Goal: Information Seeking & Learning: Learn about a topic

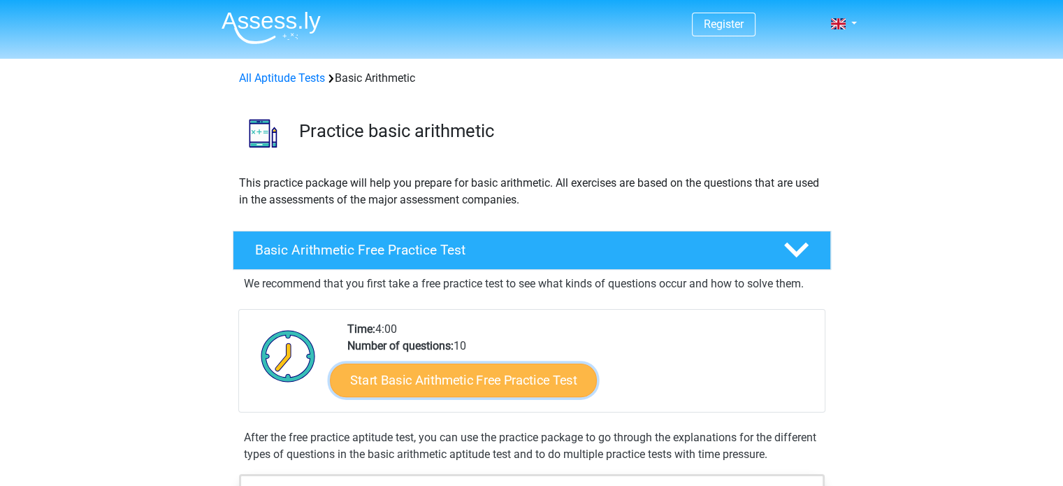
click at [534, 373] on link "Start Basic Arithmetic Free Practice Test" at bounding box center [463, 380] width 267 height 34
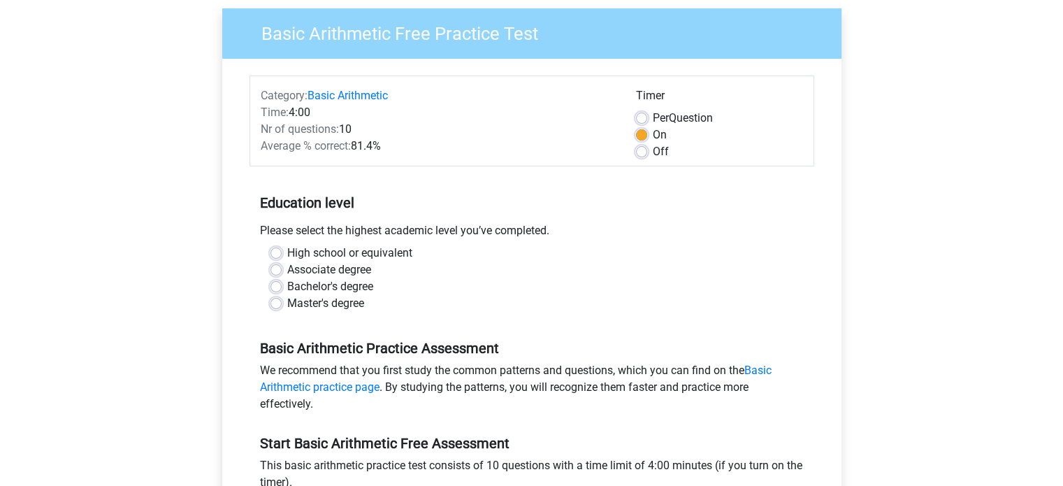
scroll to position [140, 0]
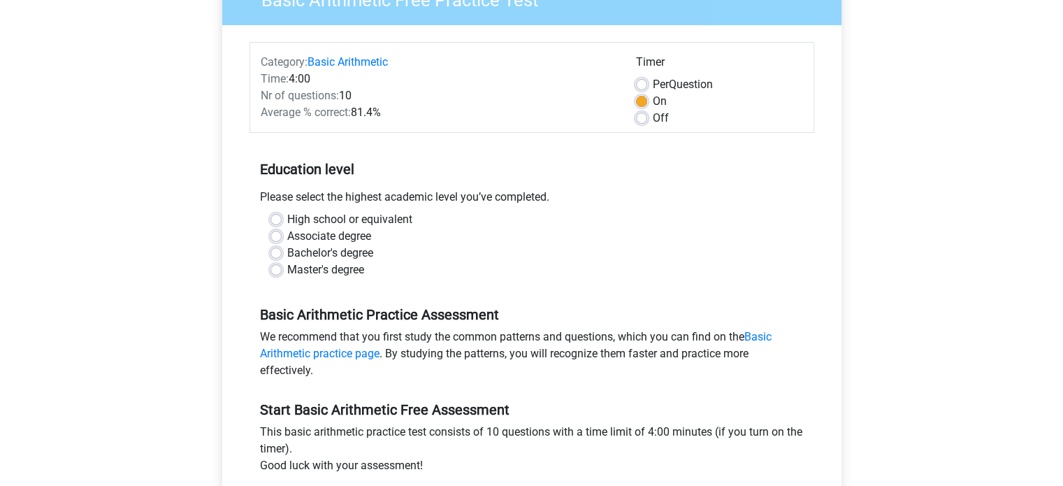
click at [358, 270] on label "Master's degree" at bounding box center [325, 269] width 77 height 17
click at [282, 270] on input "Master's degree" at bounding box center [276, 268] width 11 height 14
radio input "true"
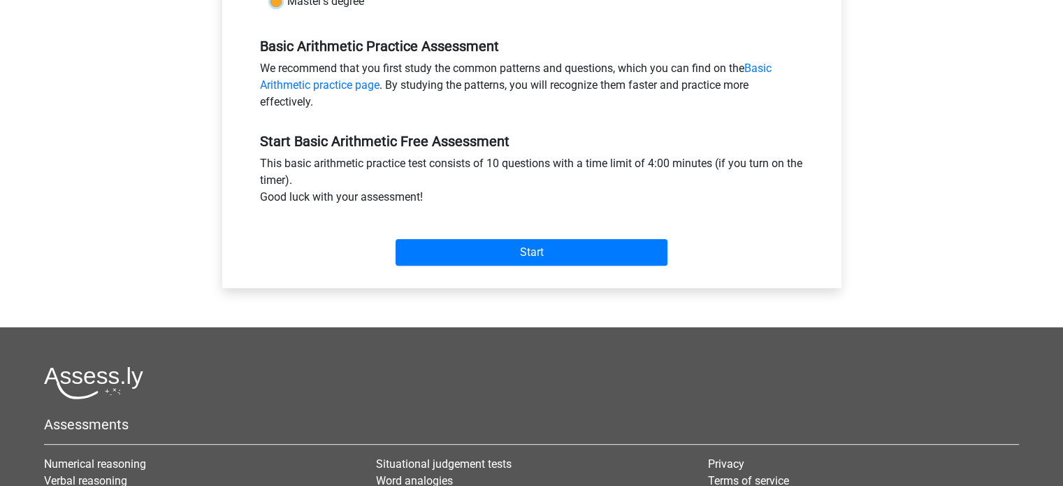
scroll to position [419, 0]
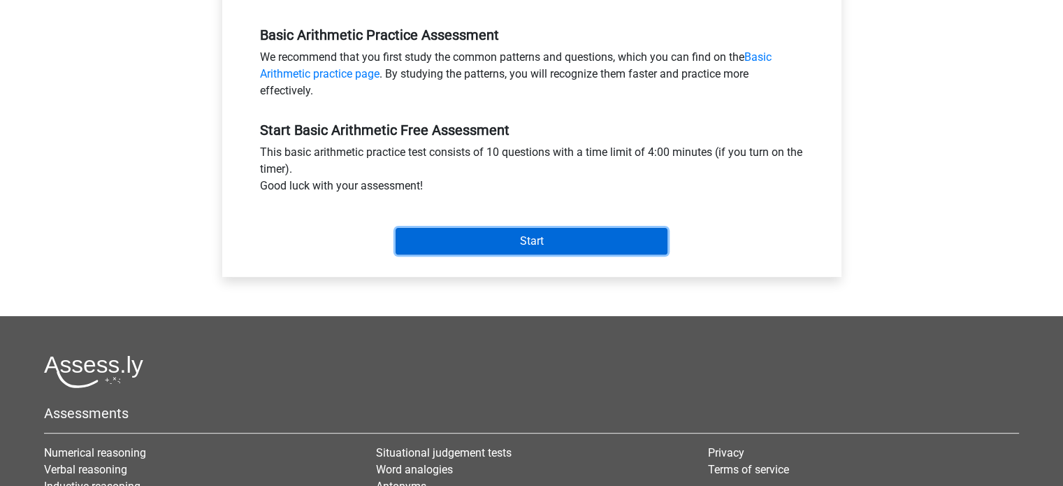
click at [511, 239] on input "Start" at bounding box center [532, 241] width 272 height 27
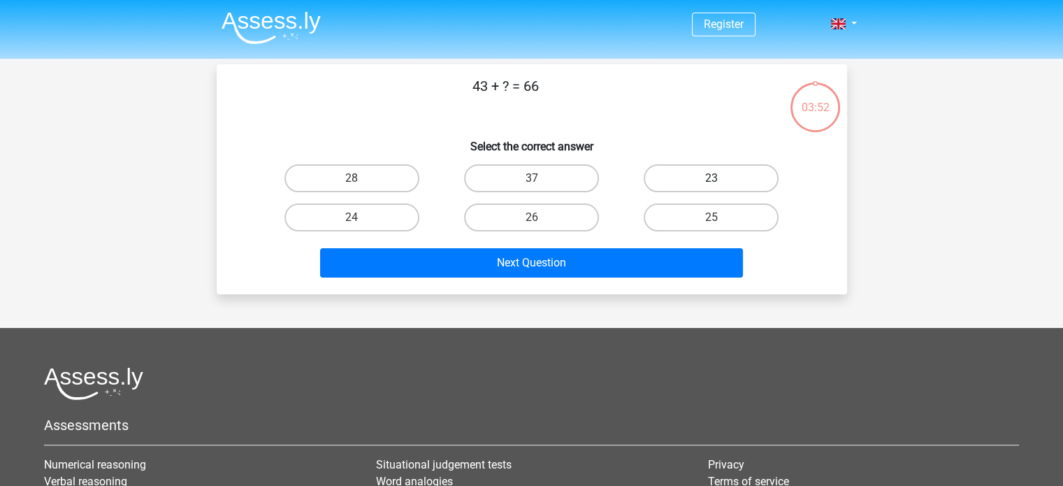
click at [666, 179] on label "23" at bounding box center [711, 178] width 135 height 28
click at [712, 179] on input "23" at bounding box center [716, 182] width 9 height 9
radio input "true"
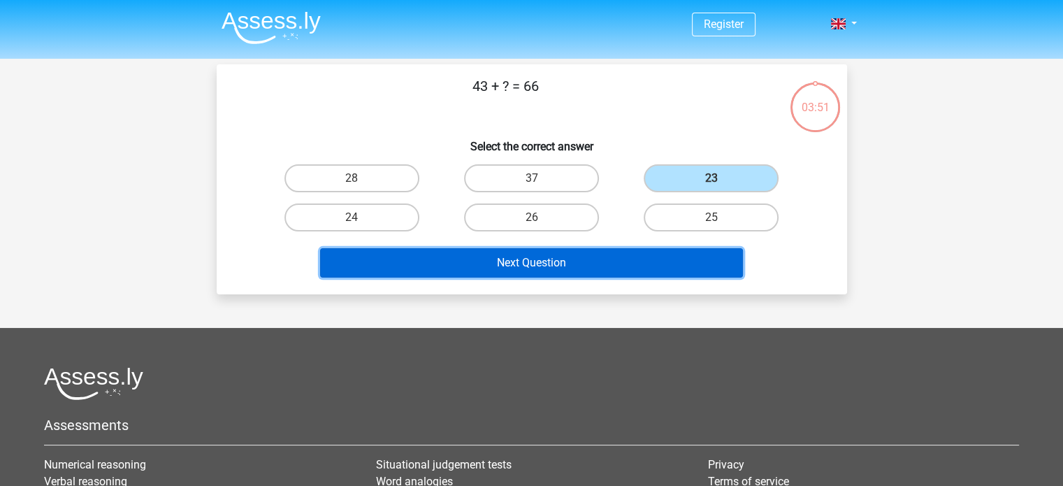
click at [616, 257] on button "Next Question" at bounding box center [531, 262] width 423 height 29
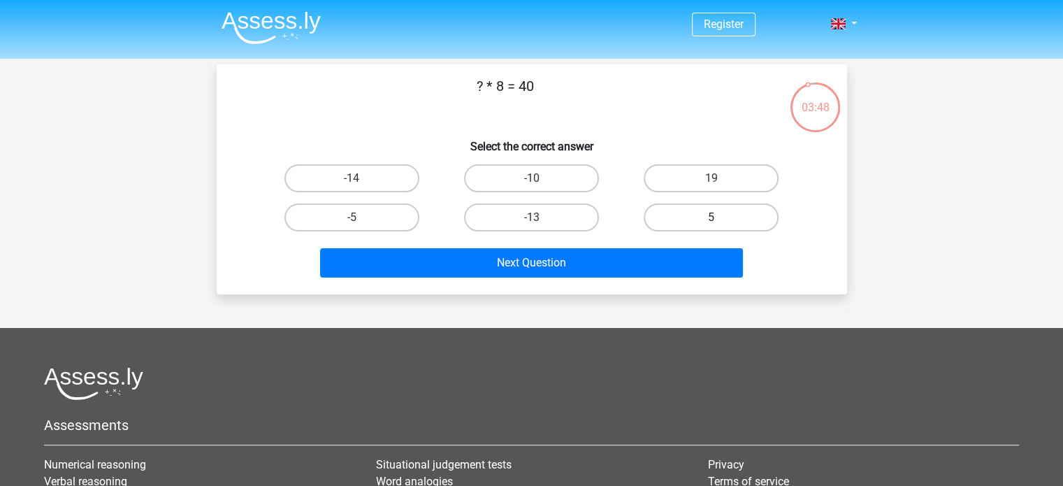
click at [711, 207] on label "5" at bounding box center [711, 217] width 135 height 28
click at [712, 217] on input "5" at bounding box center [716, 221] width 9 height 9
radio input "true"
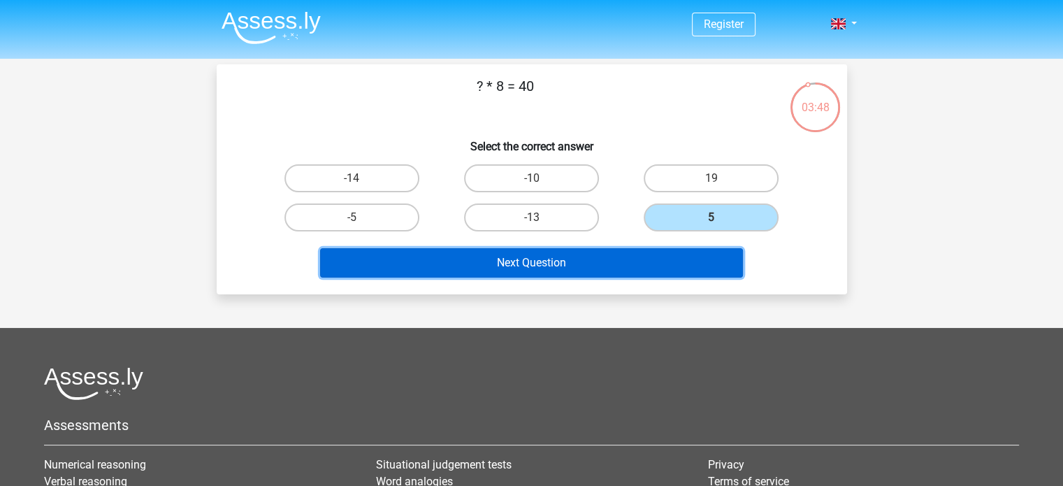
click at [623, 258] on button "Next Question" at bounding box center [531, 262] width 423 height 29
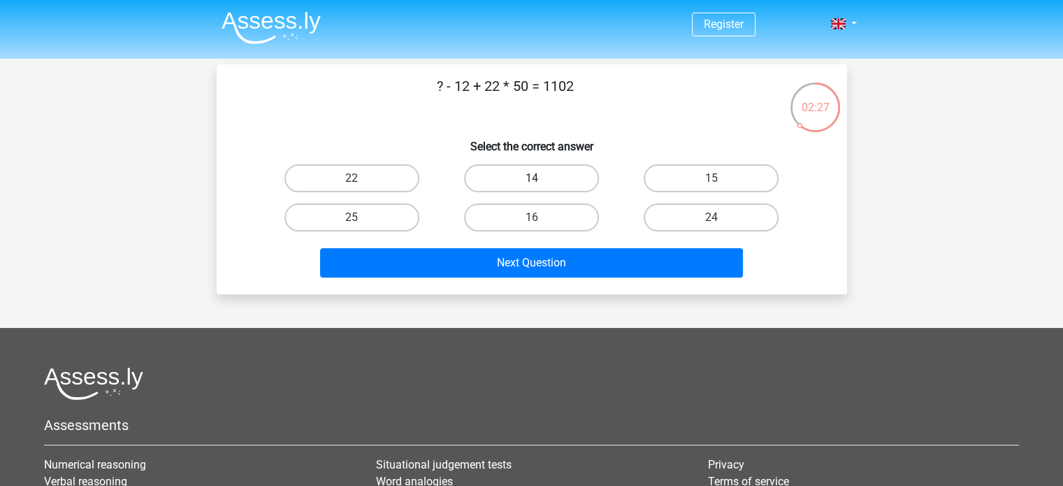
click at [519, 181] on label "14" at bounding box center [531, 178] width 135 height 28
click at [531, 181] on input "14" at bounding box center [535, 182] width 9 height 9
radio input "true"
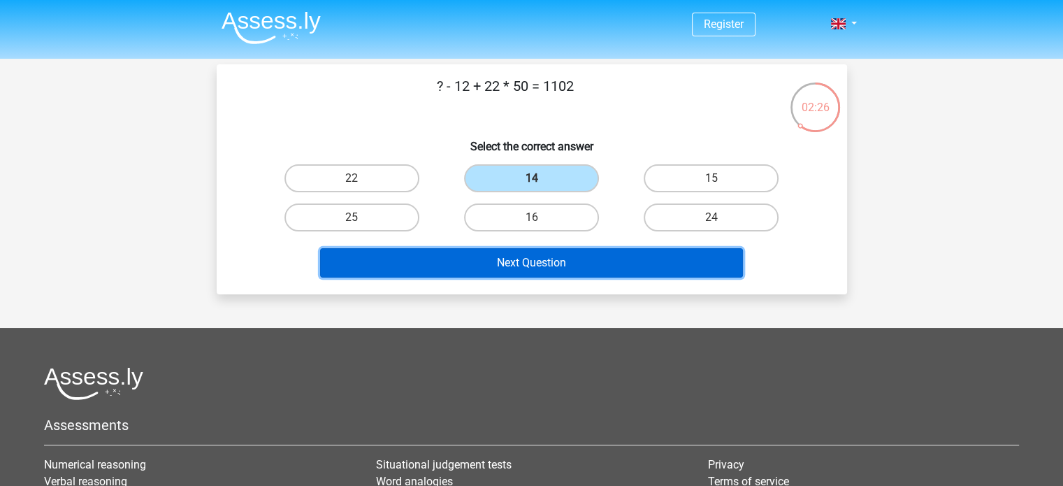
click at [526, 259] on button "Next Question" at bounding box center [531, 262] width 423 height 29
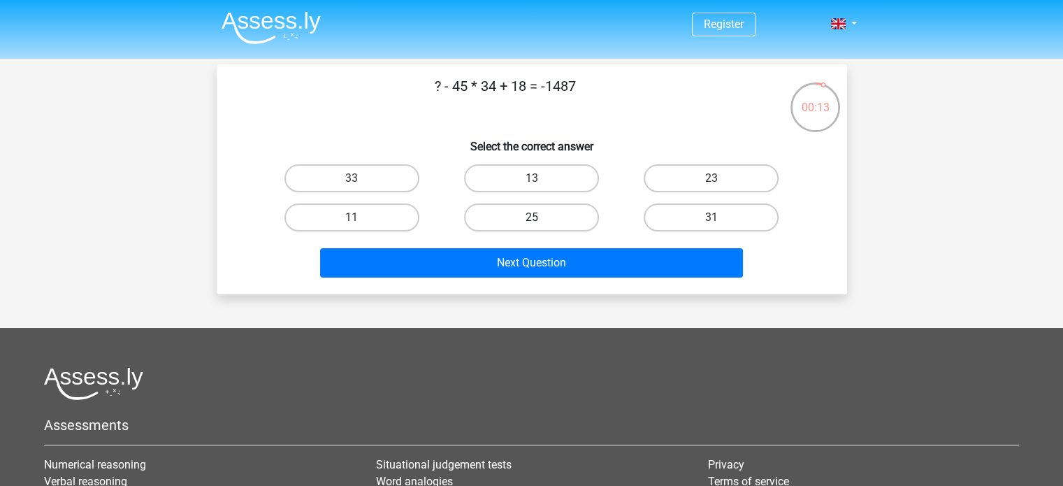
click at [574, 212] on label "25" at bounding box center [531, 217] width 135 height 28
click at [540, 217] on input "25" at bounding box center [535, 221] width 9 height 9
radio input "true"
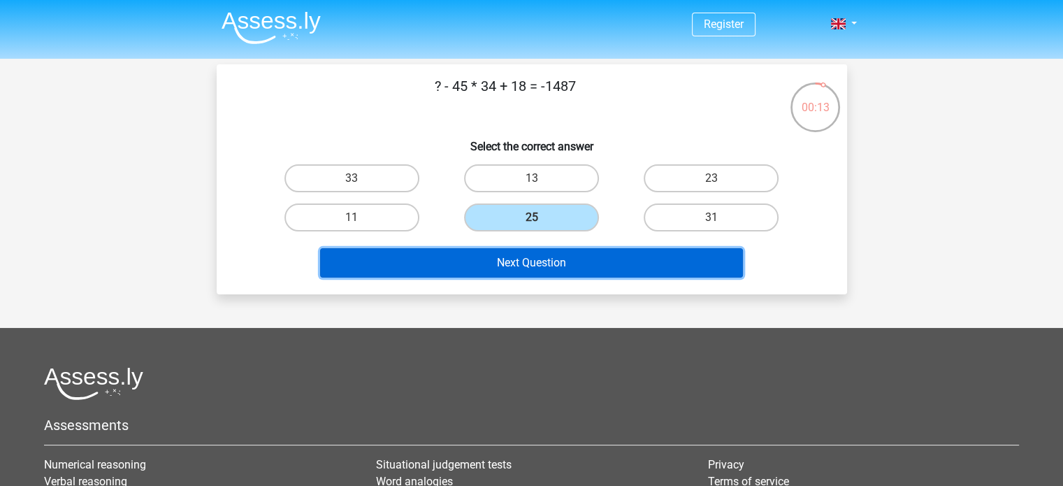
click at [577, 256] on button "Next Question" at bounding box center [531, 262] width 423 height 29
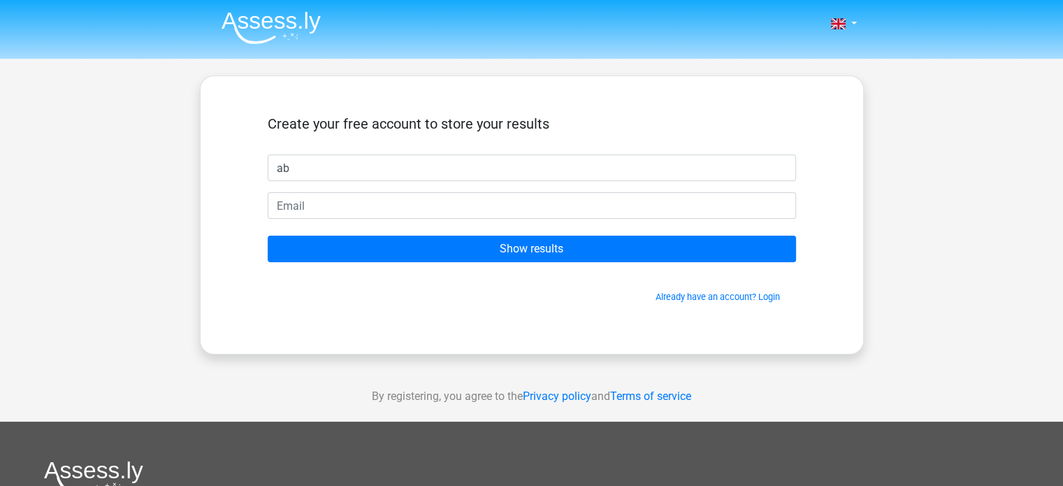
type input "a"
type input "[PERSON_NAME]"
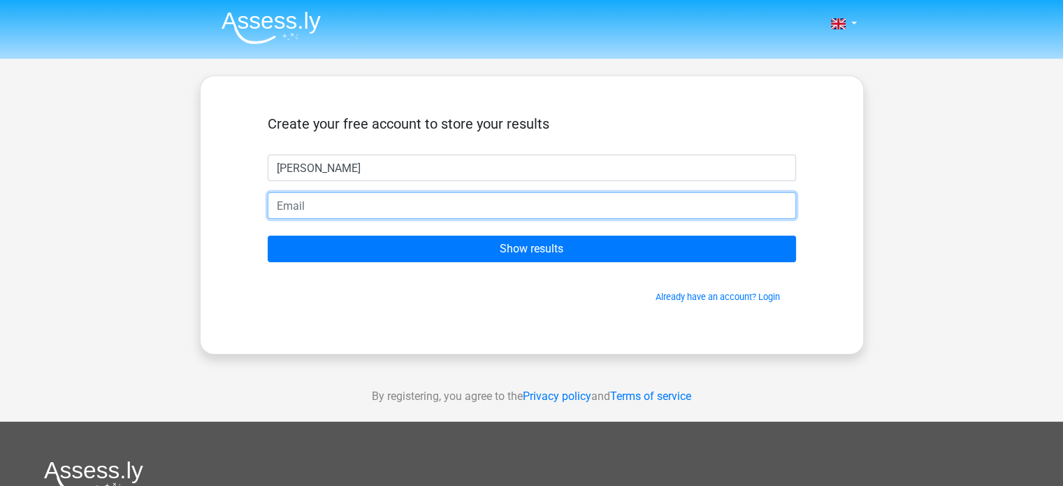
click at [545, 208] on input "email" at bounding box center [532, 205] width 529 height 27
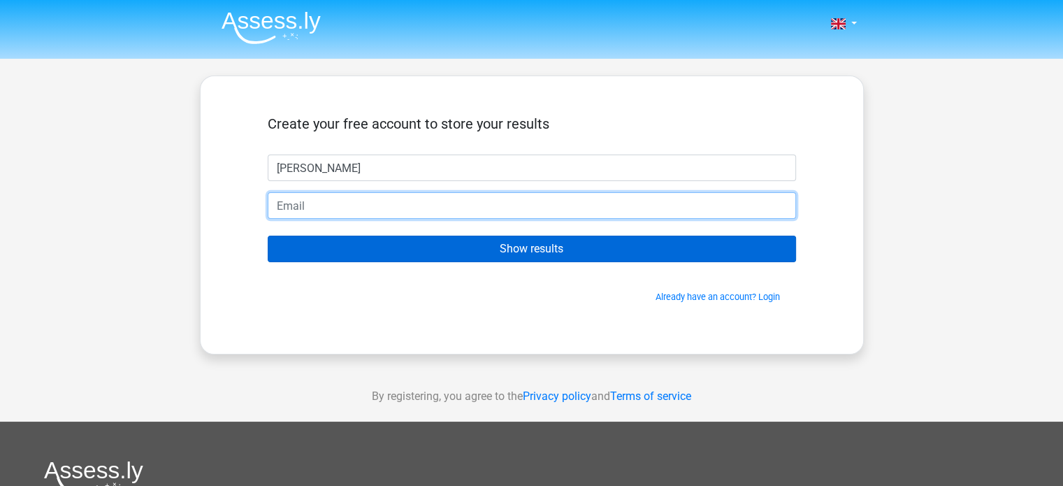
type input "[EMAIL_ADDRESS][DOMAIN_NAME]"
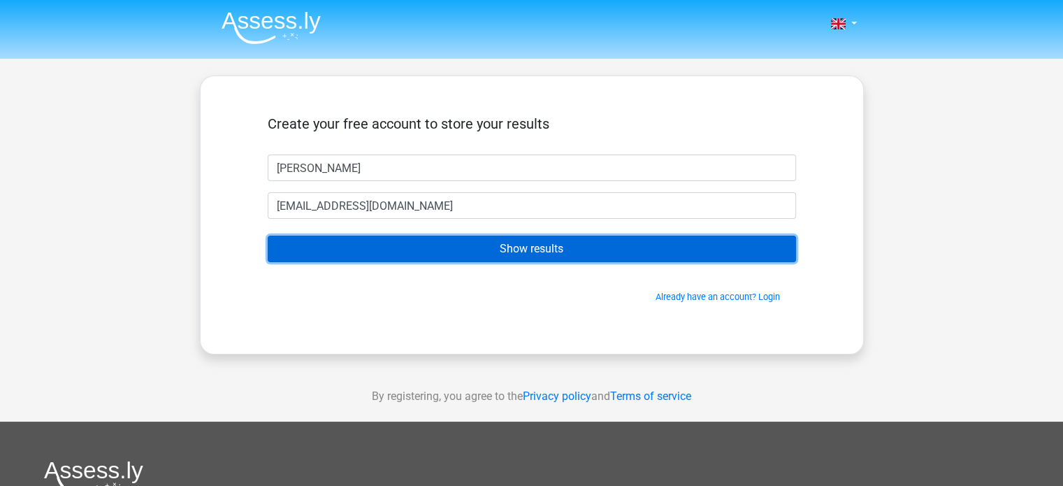
click at [431, 250] on input "Show results" at bounding box center [532, 249] width 529 height 27
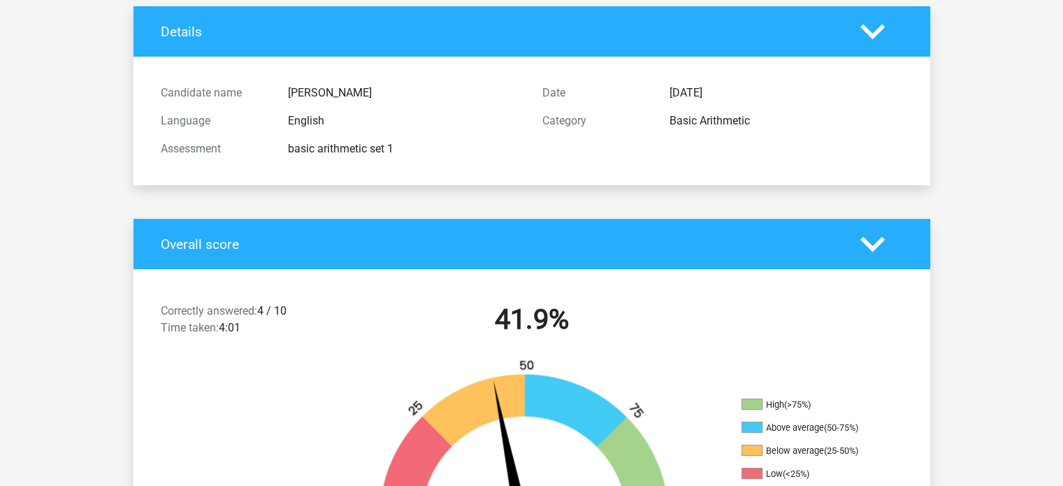
scroll to position [87, 0]
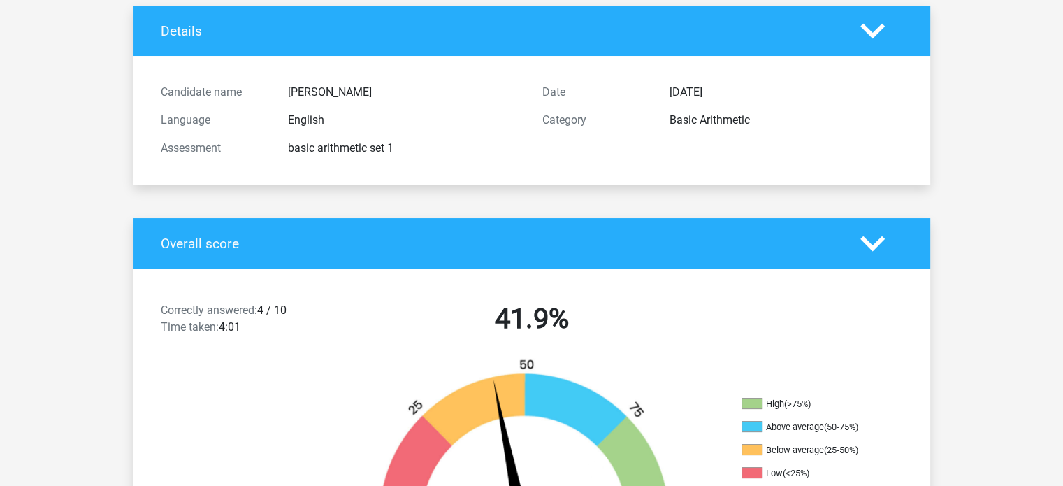
click at [873, 238] on icon at bounding box center [873, 243] width 24 height 24
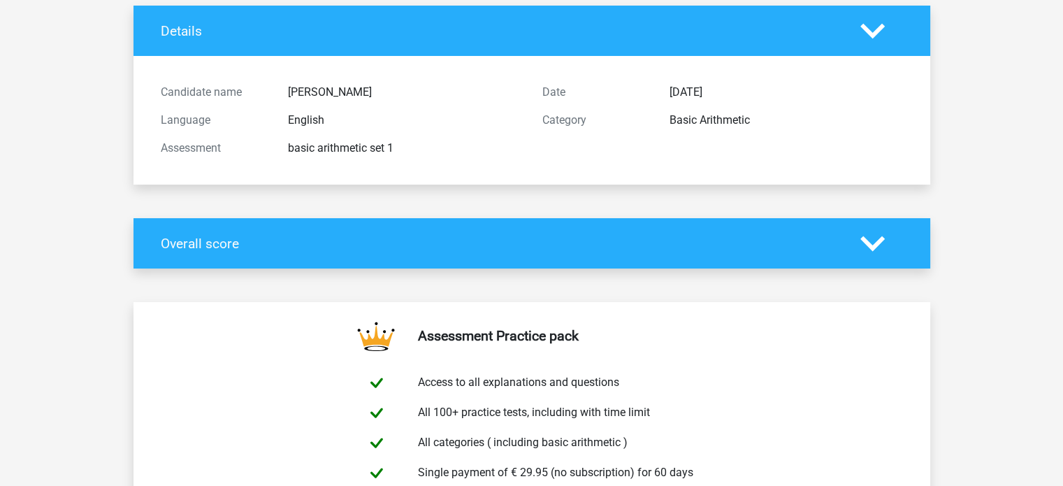
click at [873, 238] on icon at bounding box center [873, 243] width 24 height 24
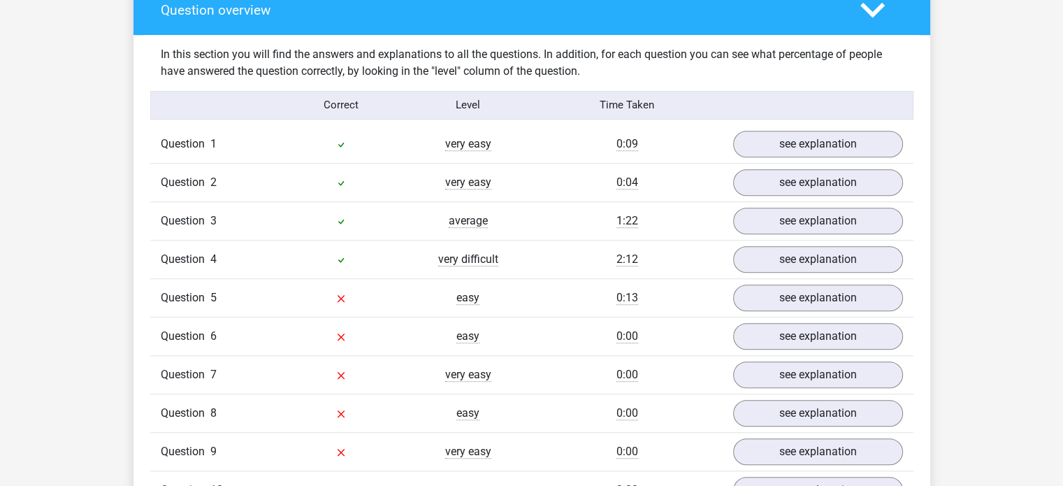
scroll to position [1045, 0]
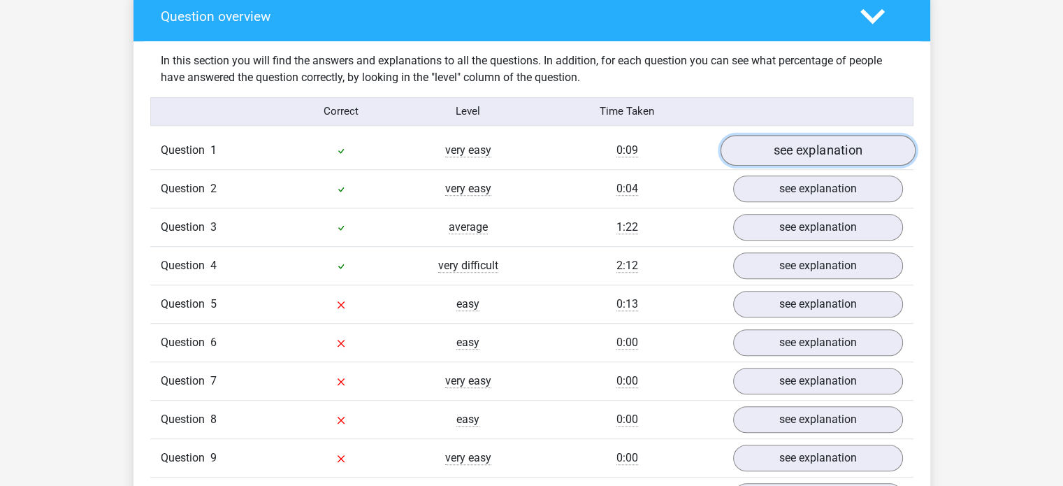
click at [850, 148] on link "see explanation" at bounding box center [817, 150] width 195 height 31
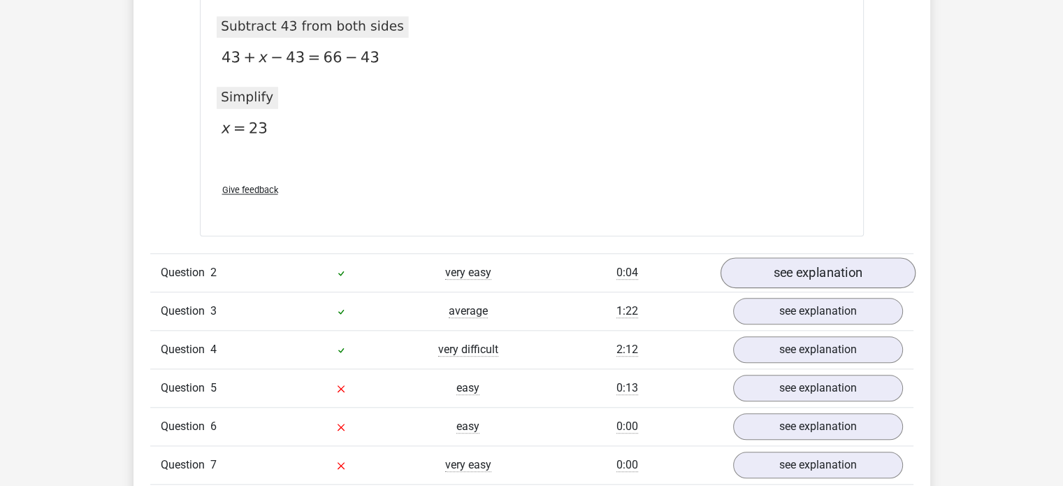
scroll to position [1485, 0]
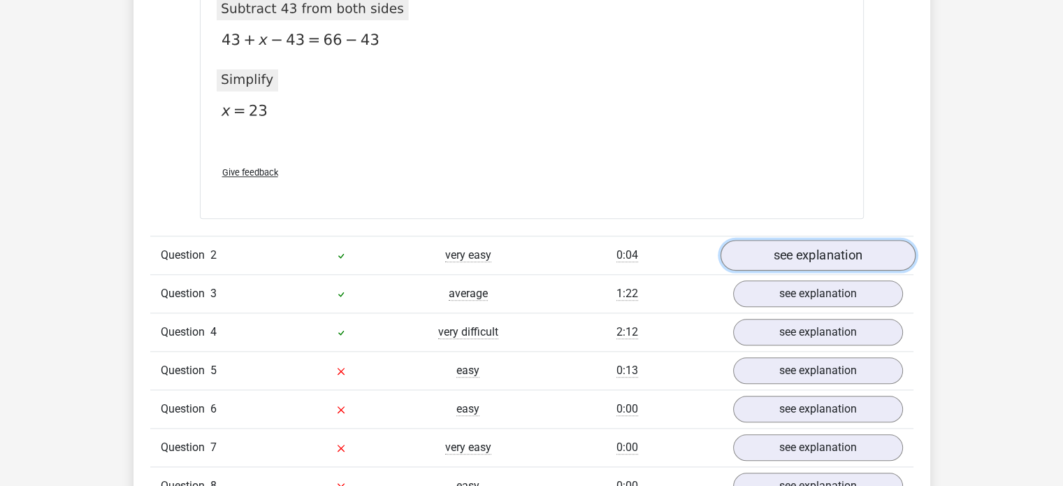
click at [831, 257] on link "see explanation" at bounding box center [817, 255] width 195 height 31
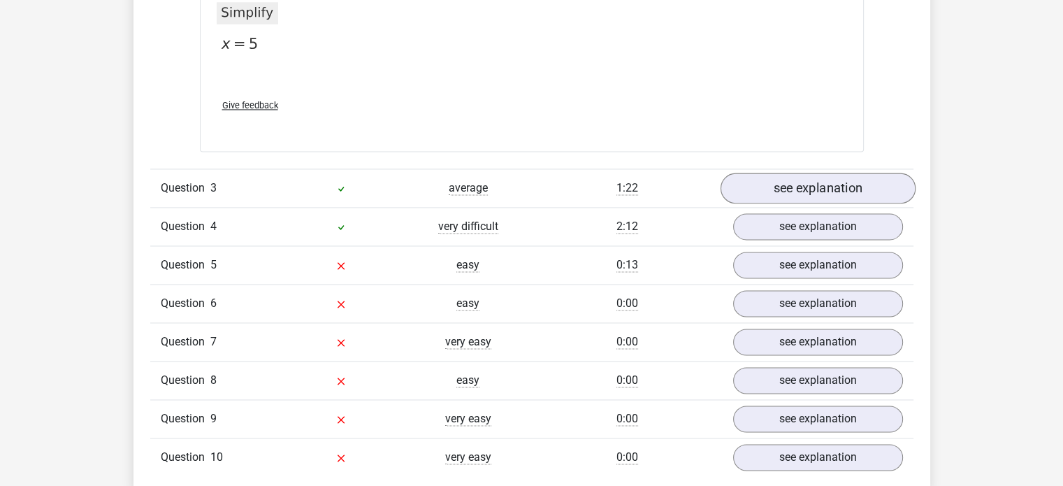
scroll to position [2097, 0]
click at [834, 184] on link "see explanation" at bounding box center [817, 187] width 195 height 31
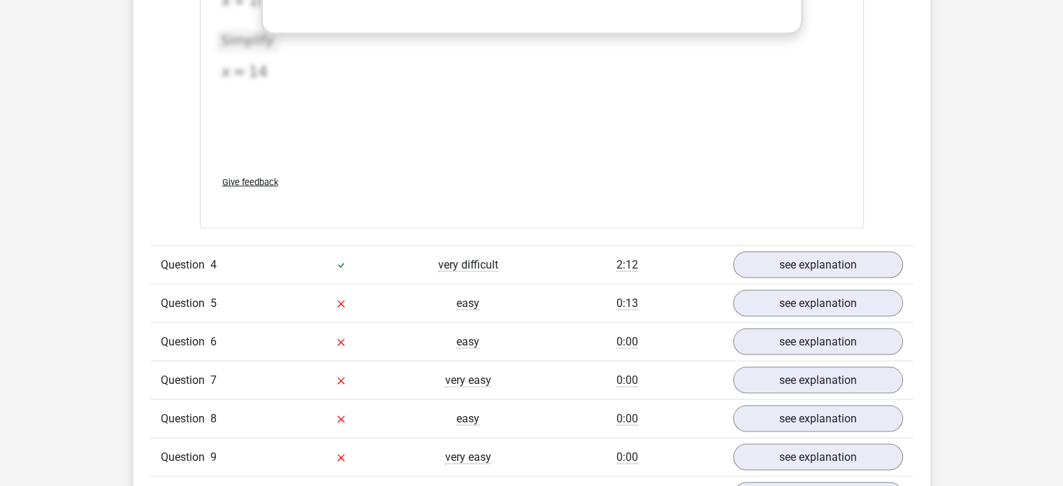
scroll to position [2766, 0]
click at [831, 252] on link "see explanation" at bounding box center [817, 265] width 195 height 31
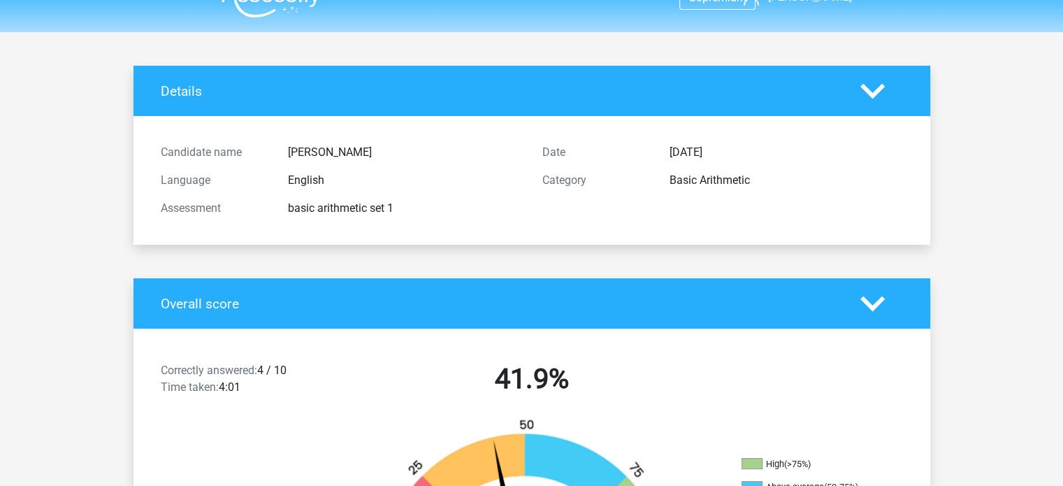
scroll to position [0, 0]
